Goal: Check status: Check status

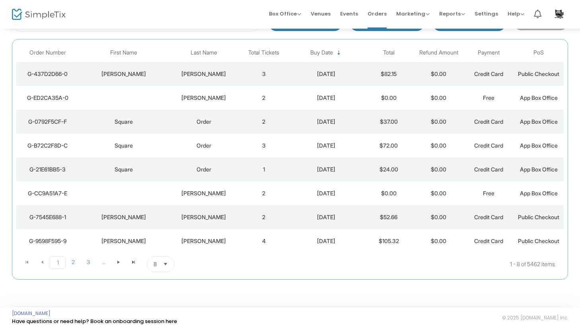
scroll to position [67, 0]
click at [76, 259] on span "2" at bounding box center [73, 262] width 15 height 12
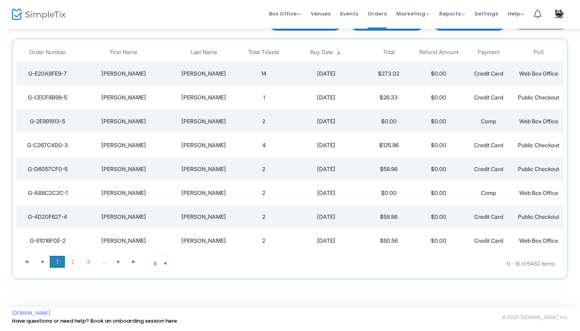
click at [63, 264] on span "1" at bounding box center [57, 262] width 15 height 12
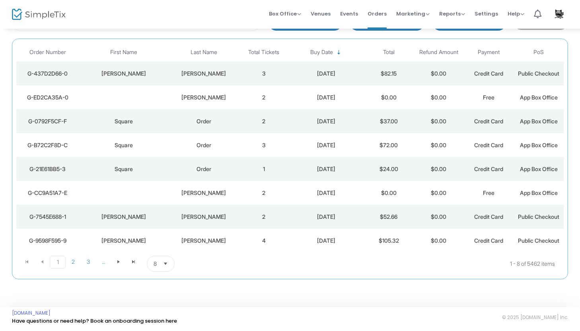
click at [200, 242] on div "[PERSON_NAME]" at bounding box center [204, 241] width 66 height 8
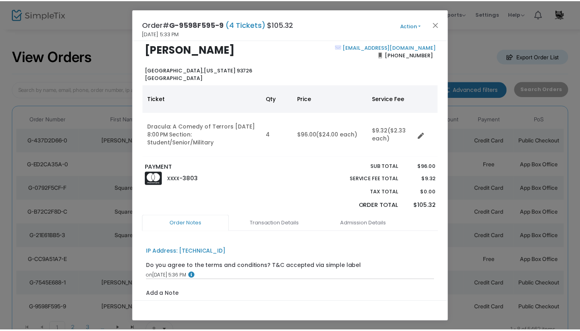
scroll to position [0, 0]
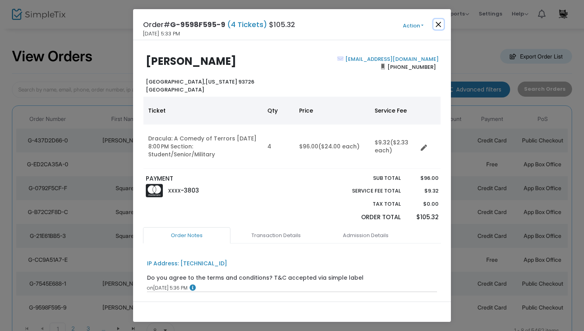
click at [437, 24] on button "Close" at bounding box center [439, 24] width 10 height 10
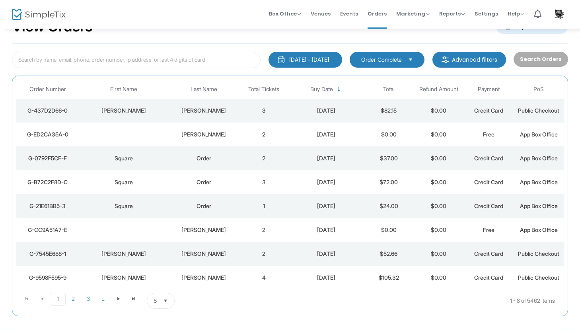
scroll to position [43, 0]
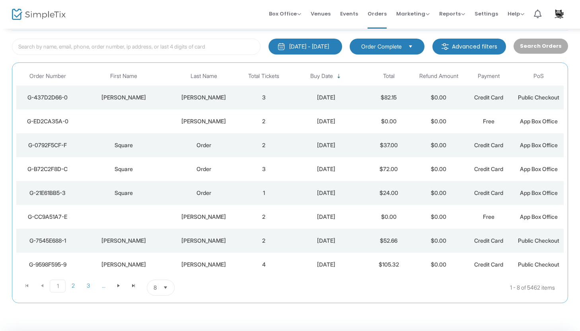
click at [259, 239] on td "2" at bounding box center [263, 241] width 50 height 24
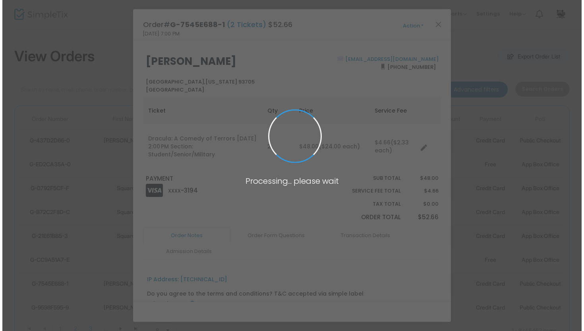
scroll to position [0, 0]
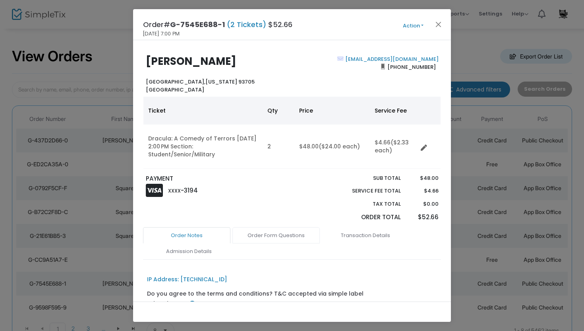
click at [260, 237] on link "Order Form Questions" at bounding box center [276, 235] width 87 height 17
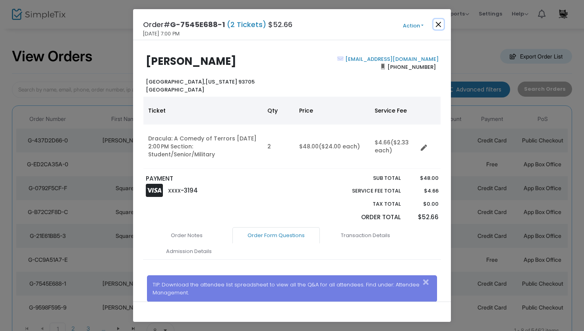
click at [440, 23] on button "Close" at bounding box center [439, 24] width 10 height 10
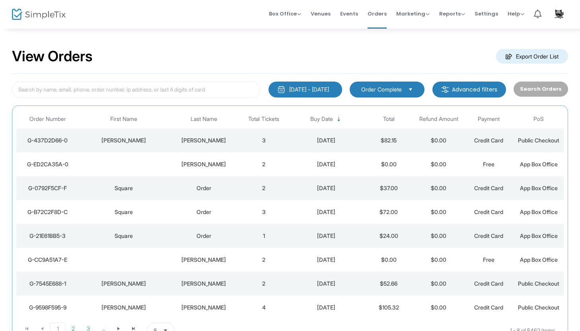
click at [211, 259] on div "[PERSON_NAME]" at bounding box center [204, 260] width 66 height 8
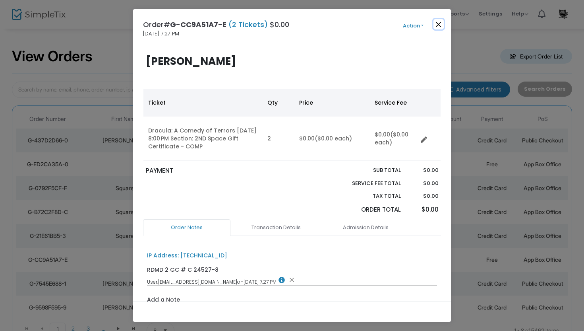
click at [438, 27] on button "Close" at bounding box center [439, 24] width 10 height 10
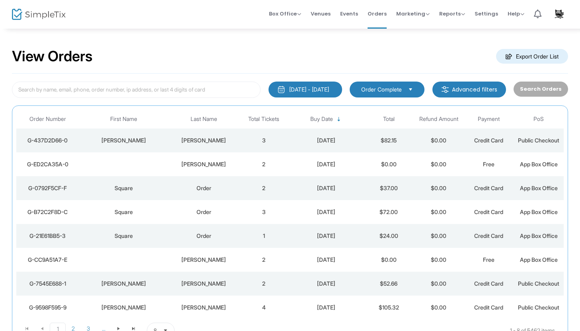
click at [212, 237] on div "Order" at bounding box center [204, 236] width 66 height 8
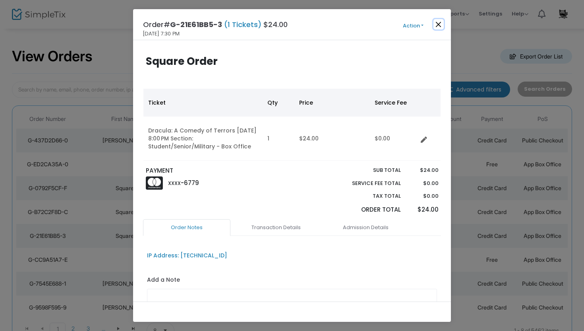
click at [438, 23] on button "Close" at bounding box center [439, 24] width 10 height 10
